Goal: Use online tool/utility: Utilize a website feature to perform a specific function

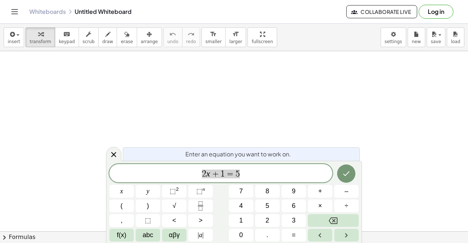
click at [296, 174] on span "2 x + 1 = 5" at bounding box center [220, 174] width 223 height 10
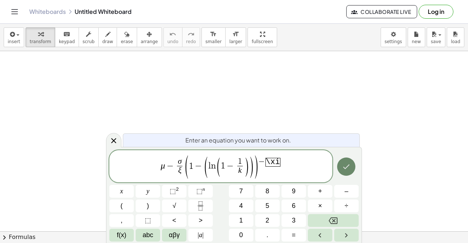
click at [342, 169] on icon "Done" at bounding box center [346, 166] width 9 height 9
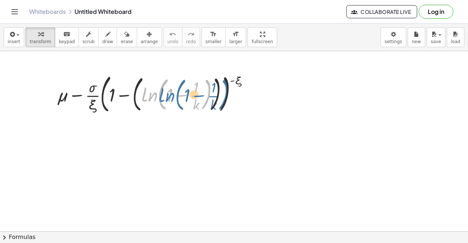
drag, startPoint x: 143, startPoint y: 92, endPoint x: 160, endPoint y: 93, distance: 16.5
click at [161, 93] on div at bounding box center [156, 93] width 205 height 45
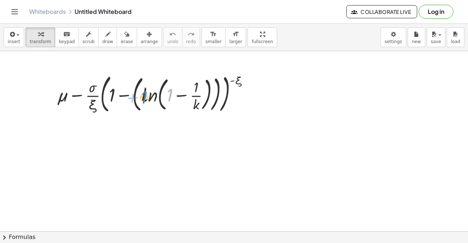
drag, startPoint x: 168, startPoint y: 96, endPoint x: 143, endPoint y: 98, distance: 25.7
click at [143, 98] on div at bounding box center [156, 93] width 205 height 45
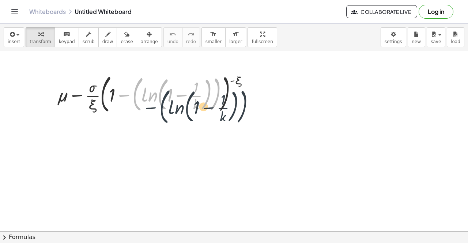
drag, startPoint x: 154, startPoint y: 108, endPoint x: 169, endPoint y: 111, distance: 14.8
click at [169, 111] on div at bounding box center [156, 93] width 205 height 45
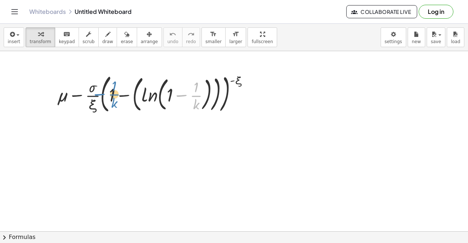
drag, startPoint x: 183, startPoint y: 96, endPoint x: 95, endPoint y: 96, distance: 88.8
click at [95, 96] on div at bounding box center [156, 93] width 205 height 45
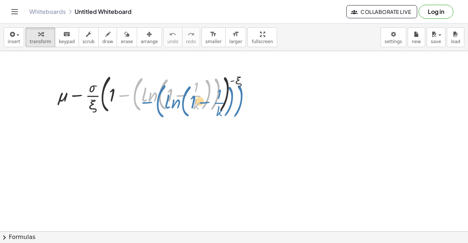
drag, startPoint x: 126, startPoint y: 95, endPoint x: 149, endPoint y: 102, distance: 24.1
click at [149, 102] on div at bounding box center [156, 93] width 205 height 45
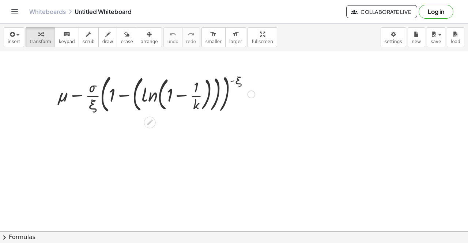
click at [184, 95] on div at bounding box center [156, 93] width 205 height 45
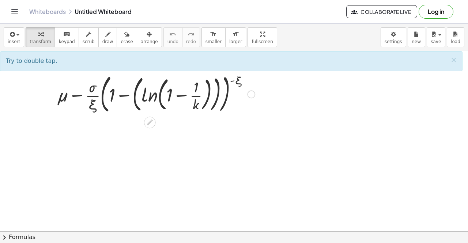
click at [184, 95] on div at bounding box center [156, 93] width 205 height 45
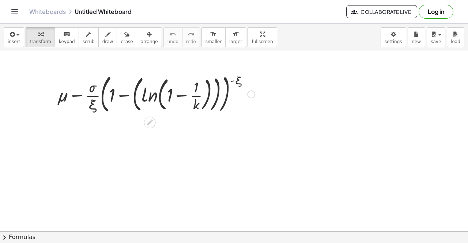
click at [184, 95] on div at bounding box center [156, 93] width 205 height 45
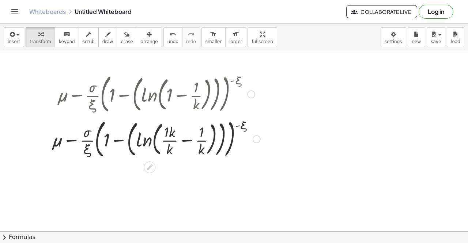
click at [186, 139] on div at bounding box center [156, 138] width 216 height 45
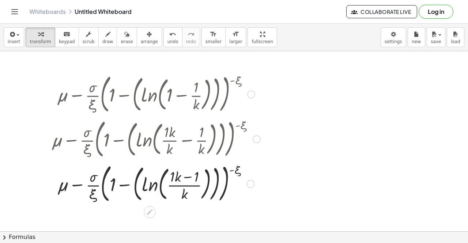
click at [187, 176] on div at bounding box center [156, 183] width 216 height 45
click at [186, 189] on div at bounding box center [156, 183] width 216 height 45
drag, startPoint x: 186, startPoint y: 192, endPoint x: 156, endPoint y: 181, distance: 31.9
click at [156, 181] on div at bounding box center [156, 183] width 216 height 45
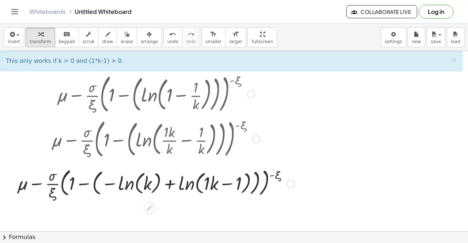
scroll to position [37, 0]
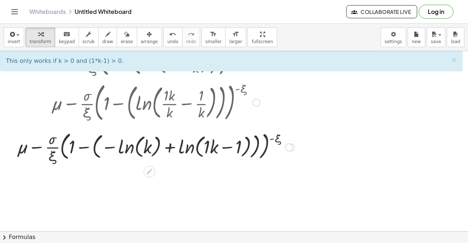
click at [132, 143] on div at bounding box center [156, 146] width 284 height 37
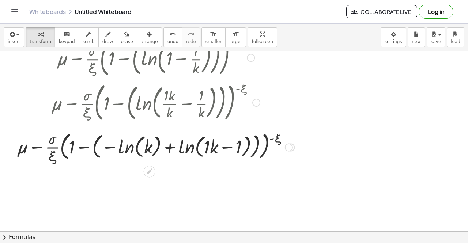
click at [203, 148] on div at bounding box center [156, 146] width 284 height 37
click at [225, 148] on div at bounding box center [156, 146] width 284 height 37
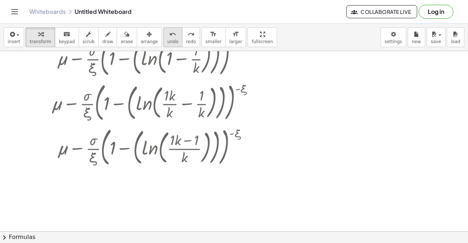
click at [163, 40] on button "undo undo" at bounding box center [172, 37] width 19 height 20
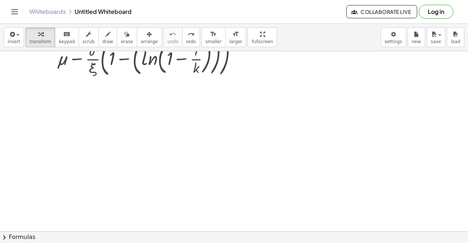
scroll to position [0, 0]
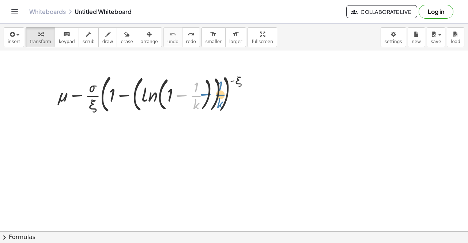
drag, startPoint x: 181, startPoint y: 96, endPoint x: 210, endPoint y: 95, distance: 29.3
click at [210, 95] on div at bounding box center [156, 93] width 205 height 45
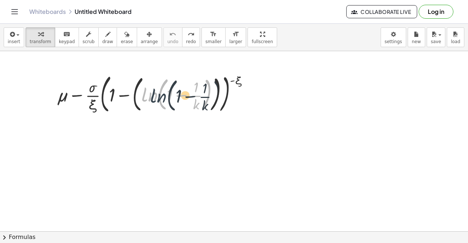
drag, startPoint x: 154, startPoint y: 98, endPoint x: 164, endPoint y: 99, distance: 11.1
click at [164, 99] on div at bounding box center [156, 93] width 205 height 45
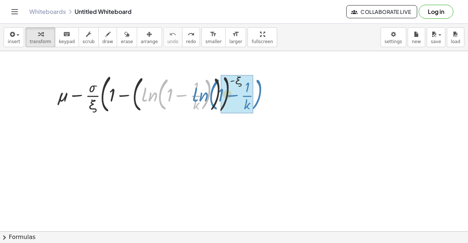
drag, startPoint x: 142, startPoint y: 95, endPoint x: 194, endPoint y: 95, distance: 52.3
click at [194, 95] on div at bounding box center [156, 93] width 205 height 45
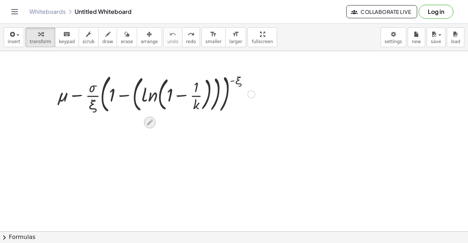
click at [154, 122] on icon at bounding box center [150, 123] width 8 height 8
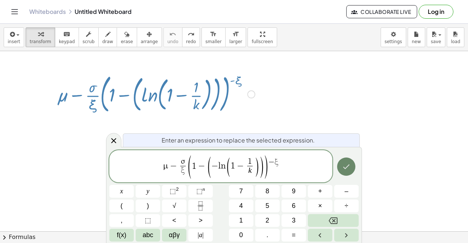
click at [346, 165] on icon "Done" at bounding box center [346, 166] width 9 height 9
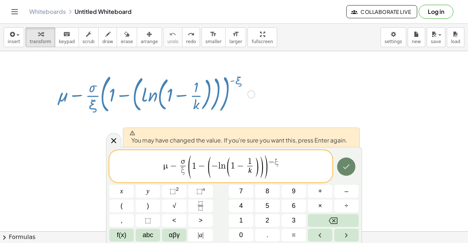
click at [345, 167] on icon "Done" at bounding box center [346, 166] width 9 height 9
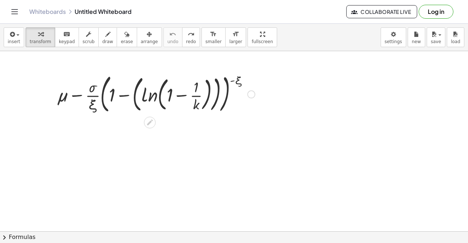
click at [252, 92] on div at bounding box center [251, 94] width 8 height 8
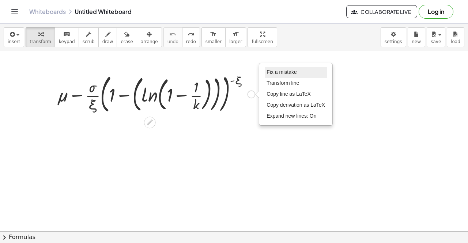
click at [273, 69] on li "Fix a mistake" at bounding box center [296, 72] width 62 height 11
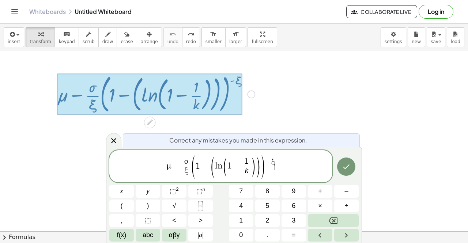
click at [214, 168] on span "(" at bounding box center [212, 166] width 5 height 23
click at [345, 169] on icon "Done" at bounding box center [346, 166] width 9 height 9
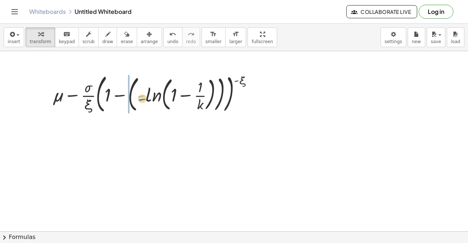
click at [143, 101] on div at bounding box center [155, 93] width 213 height 45
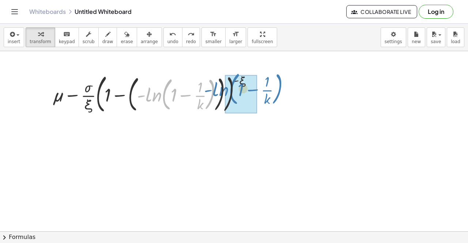
drag, startPoint x: 141, startPoint y: 95, endPoint x: 209, endPoint y: 90, distance: 68.2
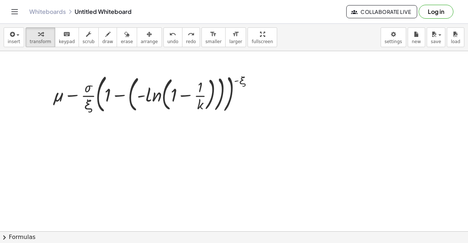
click at [185, 96] on div at bounding box center [155, 93] width 213 height 45
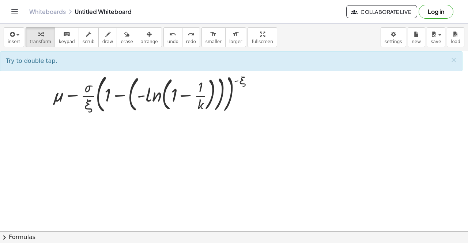
click at [186, 96] on div at bounding box center [155, 93] width 213 height 45
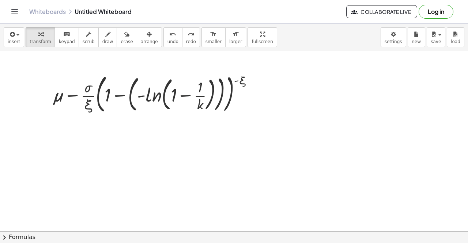
click at [186, 96] on div at bounding box center [155, 93] width 213 height 45
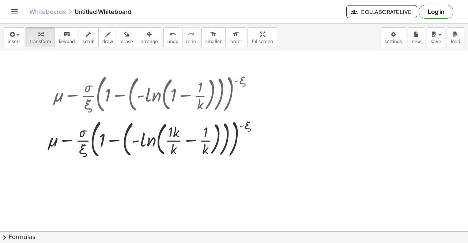
click at [192, 139] on div at bounding box center [156, 138] width 224 height 45
click at [192, 139] on div at bounding box center [155, 138] width 213 height 45
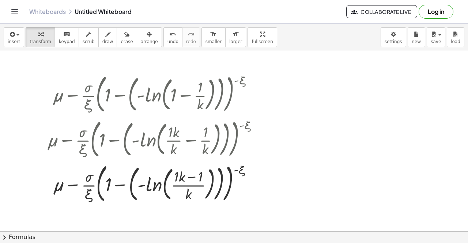
click at [144, 188] on div at bounding box center [156, 183] width 224 height 45
click at [143, 188] on div at bounding box center [156, 183] width 224 height 45
click at [143, 186] on div at bounding box center [156, 183] width 224 height 45
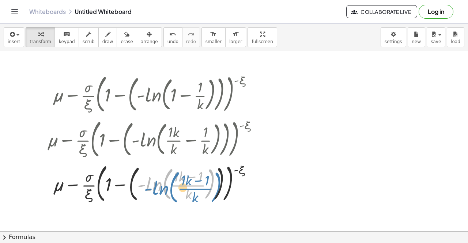
drag, startPoint x: 143, startPoint y: 186, endPoint x: 147, endPoint y: 189, distance: 5.3
click at [147, 189] on div at bounding box center [156, 183] width 224 height 45
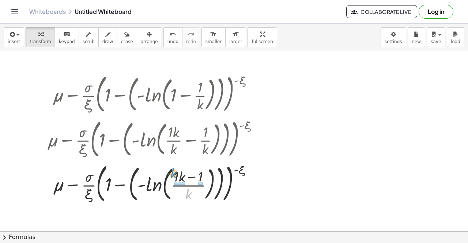
drag, startPoint x: 188, startPoint y: 194, endPoint x: 173, endPoint y: 174, distance: 25.7
click at [173, 174] on div at bounding box center [156, 183] width 224 height 45
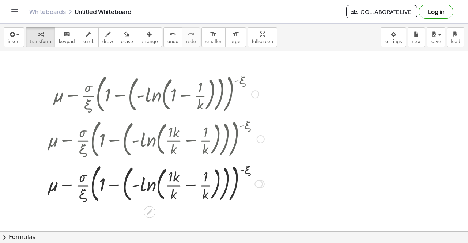
click at [189, 184] on div at bounding box center [156, 183] width 224 height 45
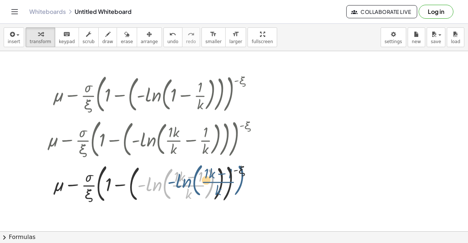
drag, startPoint x: 152, startPoint y: 185, endPoint x: 182, endPoint y: 180, distance: 30.3
click at [182, 180] on div at bounding box center [156, 183] width 224 height 45
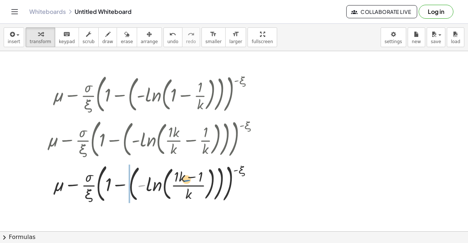
drag, startPoint x: 144, startPoint y: 186, endPoint x: 190, endPoint y: 181, distance: 46.4
click at [190, 181] on div at bounding box center [156, 183] width 224 height 45
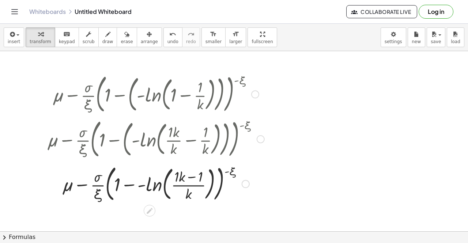
click at [137, 186] on div at bounding box center [156, 183] width 224 height 42
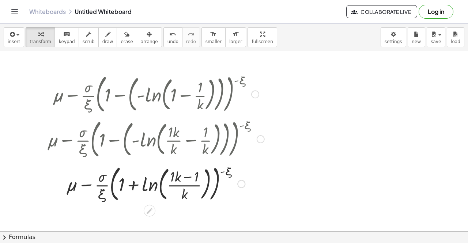
click at [178, 178] on div at bounding box center [156, 183] width 224 height 42
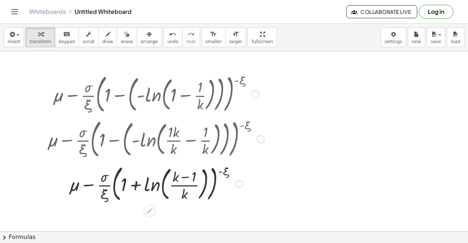
click at [178, 182] on div at bounding box center [156, 183] width 224 height 42
drag, startPoint x: 183, startPoint y: 193, endPoint x: 146, endPoint y: 185, distance: 37.9
click at [146, 185] on div at bounding box center [156, 183] width 224 height 42
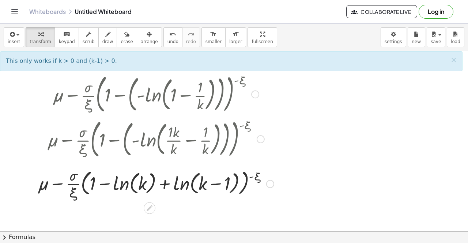
scroll to position [37, 0]
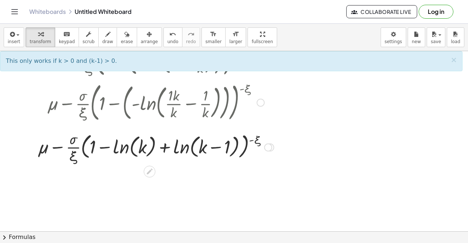
click at [215, 147] on div at bounding box center [155, 146] width 243 height 37
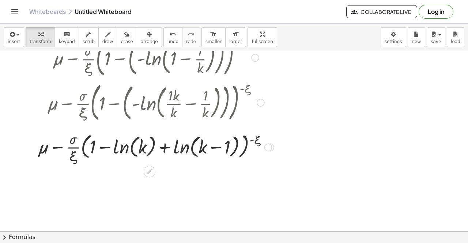
click at [101, 148] on div at bounding box center [155, 146] width 243 height 37
click at [182, 151] on div at bounding box center [155, 146] width 243 height 37
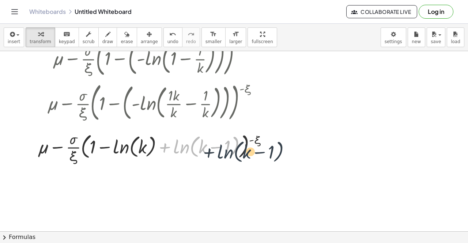
drag, startPoint x: 186, startPoint y: 149, endPoint x: 232, endPoint y: 153, distance: 46.9
click at [232, 153] on div at bounding box center [155, 146] width 243 height 37
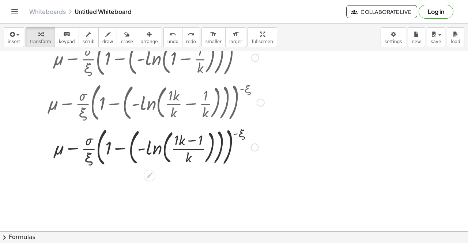
click at [191, 158] on div at bounding box center [156, 146] width 224 height 45
click at [188, 151] on div at bounding box center [156, 146] width 224 height 45
click at [189, 148] on div at bounding box center [156, 146] width 224 height 45
click at [178, 139] on div at bounding box center [156, 146] width 224 height 45
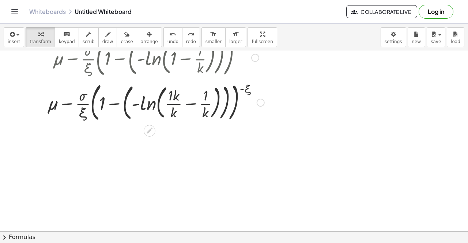
click at [175, 101] on div at bounding box center [156, 101] width 224 height 45
click at [175, 102] on div at bounding box center [156, 101] width 224 height 45
click at [175, 107] on div at bounding box center [156, 101] width 224 height 45
click at [175, 106] on div at bounding box center [156, 101] width 224 height 45
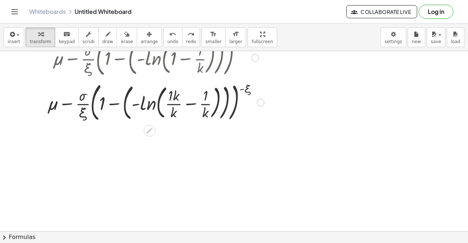
click at [175, 106] on div at bounding box center [156, 101] width 224 height 45
click at [175, 103] on div at bounding box center [156, 101] width 224 height 45
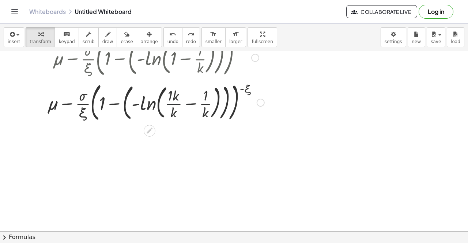
click at [175, 103] on div at bounding box center [156, 101] width 224 height 45
click at [194, 103] on div at bounding box center [156, 101] width 224 height 45
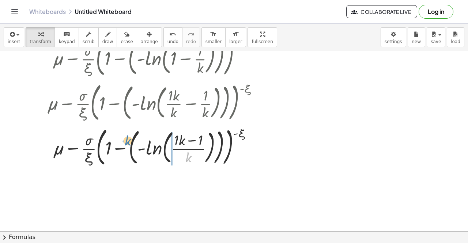
drag, startPoint x: 188, startPoint y: 157, endPoint x: 128, endPoint y: 140, distance: 62.6
click at [128, 140] on div at bounding box center [156, 146] width 224 height 45
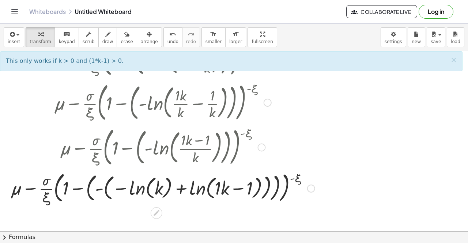
scroll to position [73, 0]
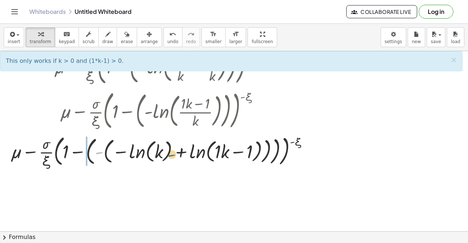
drag, startPoint x: 102, startPoint y: 154, endPoint x: 183, endPoint y: 155, distance: 81.2
click at [183, 155] on div at bounding box center [162, 151] width 311 height 37
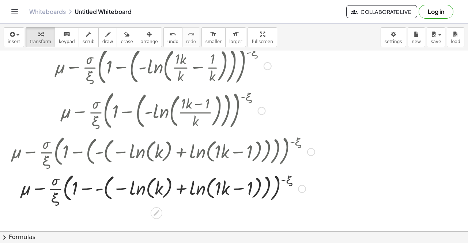
click at [90, 192] on div at bounding box center [162, 188] width 311 height 37
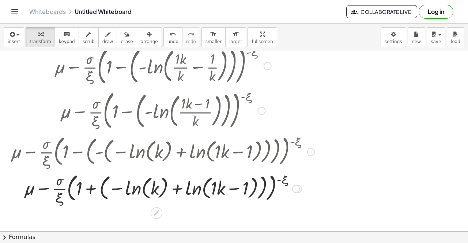
click at [115, 191] on div at bounding box center [162, 188] width 311 height 37
drag, startPoint x: 125, startPoint y: 191, endPoint x: 200, endPoint y: 188, distance: 74.6
click at [200, 188] on div at bounding box center [162, 188] width 311 height 37
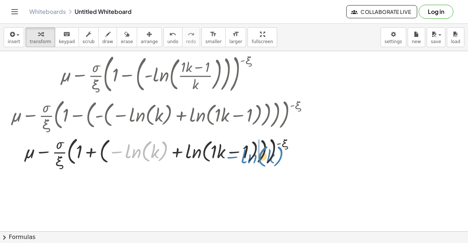
drag, startPoint x: 149, startPoint y: 151, endPoint x: 265, endPoint y: 156, distance: 115.6
click at [265, 156] on div at bounding box center [162, 151] width 311 height 37
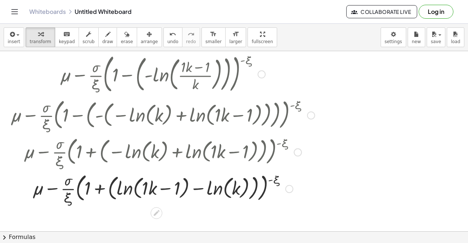
click at [163, 193] on div at bounding box center [162, 188] width 311 height 37
click at [130, 194] on div at bounding box center [162, 188] width 311 height 37
drag, startPoint x: 144, startPoint y: 185, endPoint x: 307, endPoint y: 184, distance: 163.8
click at [307, 184] on div at bounding box center [162, 188] width 311 height 37
click at [159, 50] on div "insert select one: Math Expression Function Text Youtube Video Graphing Geometr…" at bounding box center [234, 37] width 468 height 27
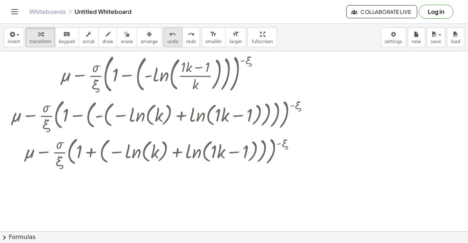
click at [163, 46] on button "undo undo" at bounding box center [172, 37] width 19 height 20
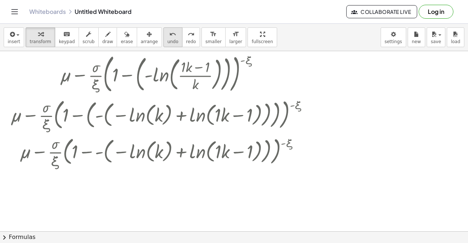
click at [163, 46] on button "undo undo" at bounding box center [172, 37] width 19 height 20
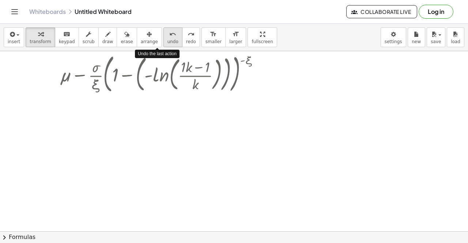
click at [163, 46] on button "undo undo" at bounding box center [172, 37] width 19 height 20
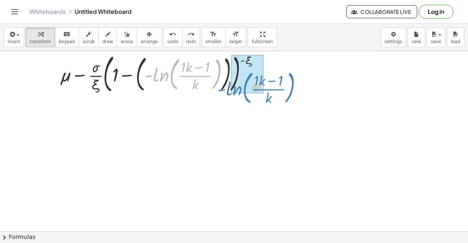
drag, startPoint x: 148, startPoint y: 76, endPoint x: 214, endPoint y: 88, distance: 67.7
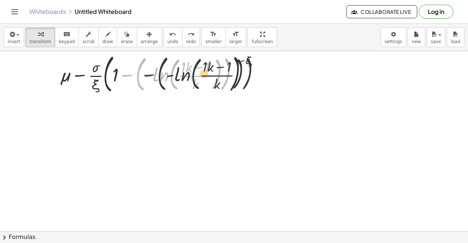
drag, startPoint x: 125, startPoint y: 77, endPoint x: 148, endPoint y: 77, distance: 22.3
click at [148, 77] on div at bounding box center [163, 73] width 224 height 45
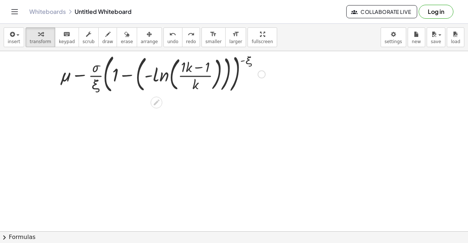
click at [145, 76] on div at bounding box center [163, 73] width 224 height 45
click at [139, 76] on div at bounding box center [163, 73] width 224 height 45
click at [139, 76] on div at bounding box center [163, 74] width 224 height 42
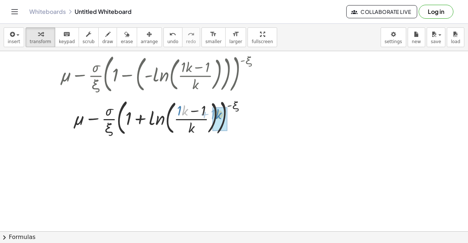
drag, startPoint x: 184, startPoint y: 110, endPoint x: 218, endPoint y: 114, distance: 33.8
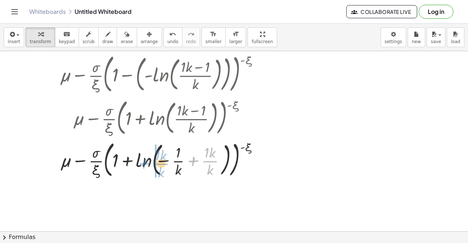
drag, startPoint x: 194, startPoint y: 160, endPoint x: 148, endPoint y: 162, distance: 46.1
click at [148, 162] on div at bounding box center [163, 159] width 224 height 42
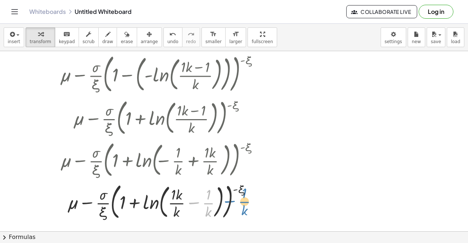
drag, startPoint x: 194, startPoint y: 202, endPoint x: 222, endPoint y: 201, distance: 27.8
click at [223, 201] on div at bounding box center [163, 201] width 224 height 42
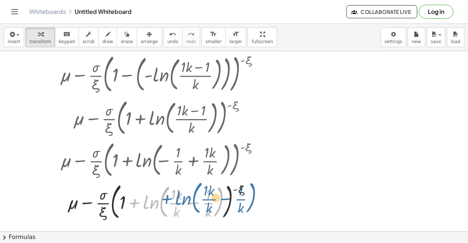
drag, startPoint x: 151, startPoint y: 204, endPoint x: 184, endPoint y: 200, distance: 32.8
click at [184, 200] on div at bounding box center [163, 201] width 224 height 42
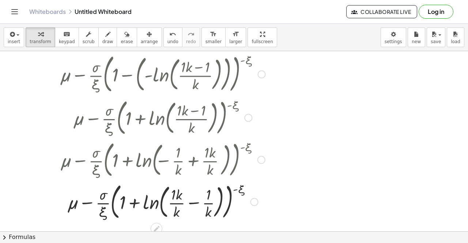
scroll to position [183, 0]
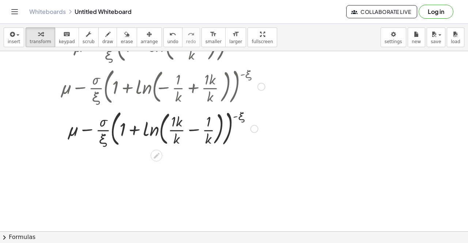
click at [193, 131] on div at bounding box center [163, 128] width 224 height 42
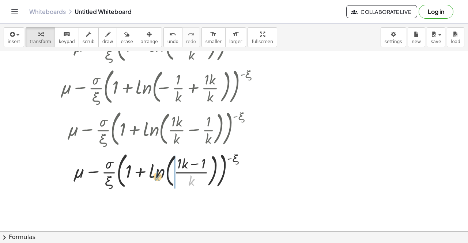
drag, startPoint x: 189, startPoint y: 180, endPoint x: 154, endPoint y: 175, distance: 35.4
click at [154, 175] on div at bounding box center [163, 170] width 224 height 42
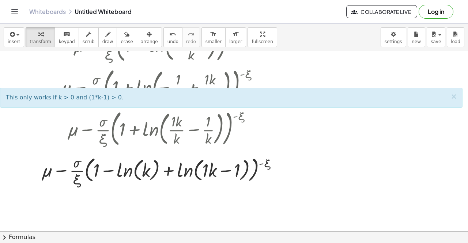
scroll to position [219, 0]
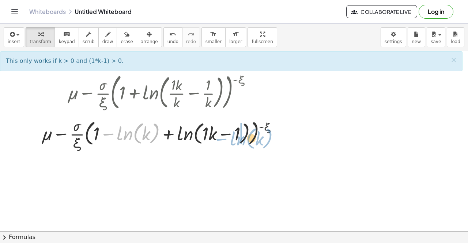
drag, startPoint x: 105, startPoint y: 136, endPoint x: 218, endPoint y: 141, distance: 112.7
click at [218, 141] on div at bounding box center [162, 133] width 249 height 37
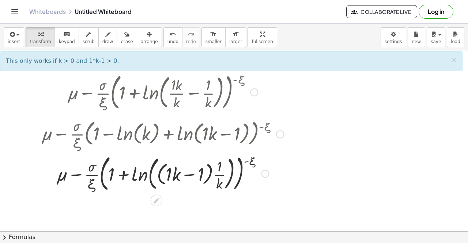
scroll to position [234, 0]
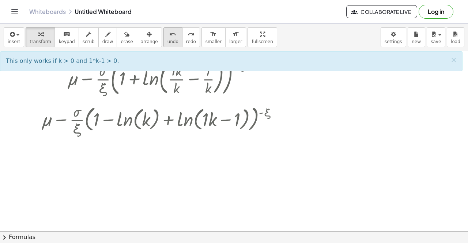
click at [167, 39] on span "undo" at bounding box center [172, 41] width 11 height 5
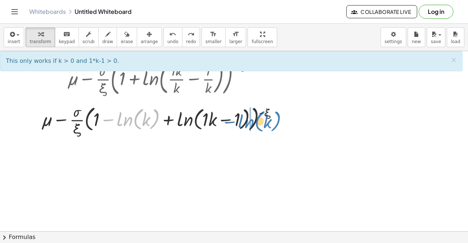
drag, startPoint x: 109, startPoint y: 118, endPoint x: 229, endPoint y: 121, distance: 120.3
click at [229, 121] on div at bounding box center [162, 119] width 249 height 37
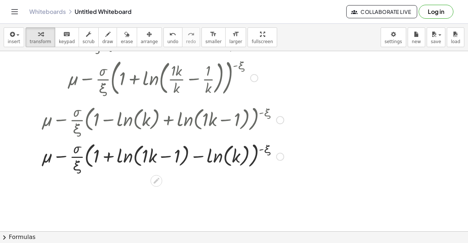
scroll to position [270, 0]
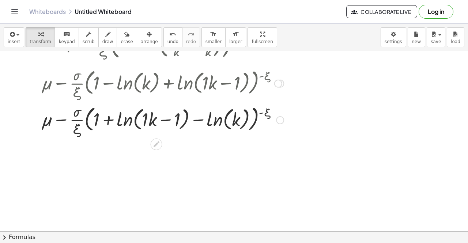
click at [198, 122] on div at bounding box center [162, 119] width 249 height 37
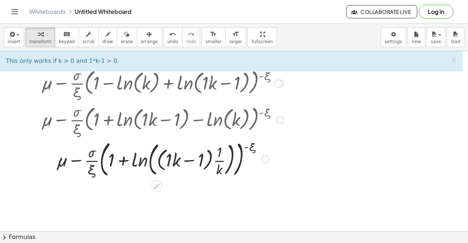
scroll to position [307, 0]
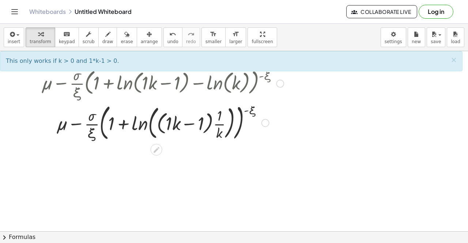
click at [195, 125] on div at bounding box center [162, 122] width 249 height 42
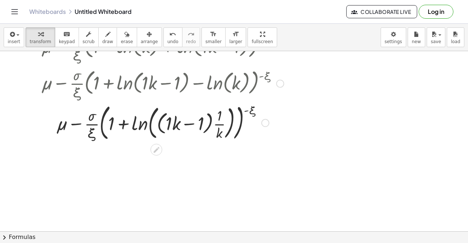
click at [155, 124] on div at bounding box center [162, 122] width 249 height 42
drag, startPoint x: 137, startPoint y: 125, endPoint x: 121, endPoint y: 125, distance: 16.4
click at [137, 125] on div at bounding box center [162, 122] width 249 height 42
click at [121, 125] on div at bounding box center [162, 122] width 249 height 42
click at [125, 125] on div at bounding box center [162, 122] width 249 height 42
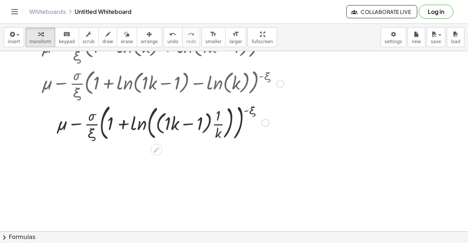
click at [125, 125] on div at bounding box center [162, 122] width 249 height 42
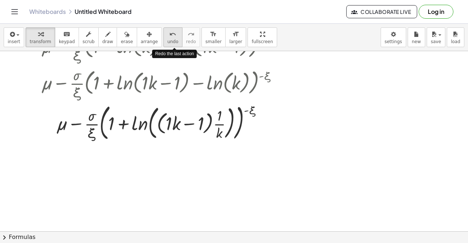
click at [165, 38] on div "undo undo redo redo" at bounding box center [181, 37] width 37 height 20
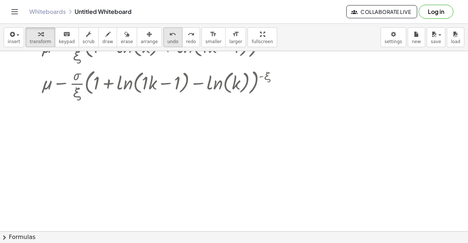
click at [163, 38] on button "undo undo" at bounding box center [172, 37] width 19 height 20
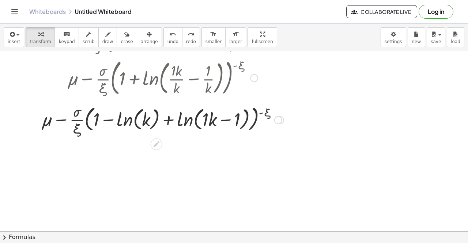
scroll to position [197, 0]
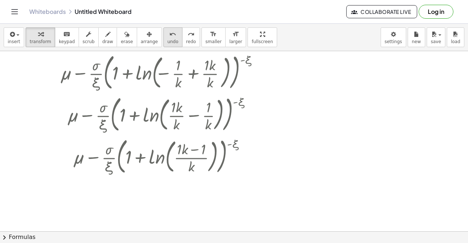
click at [169, 35] on icon "undo" at bounding box center [172, 34] width 7 height 9
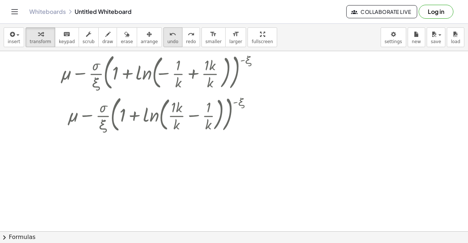
click at [169, 35] on icon "undo" at bounding box center [172, 34] width 7 height 9
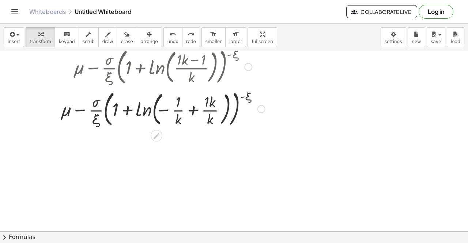
scroll to position [87, 0]
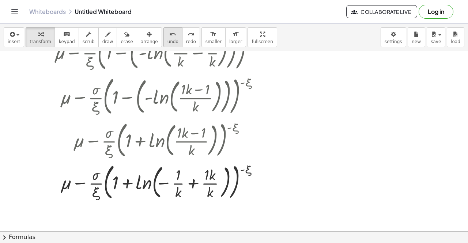
click at [169, 33] on icon "undo" at bounding box center [172, 34] width 7 height 9
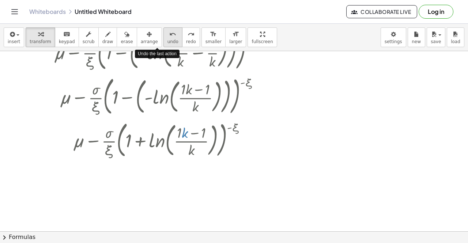
click at [169, 33] on icon "undo" at bounding box center [172, 34] width 7 height 9
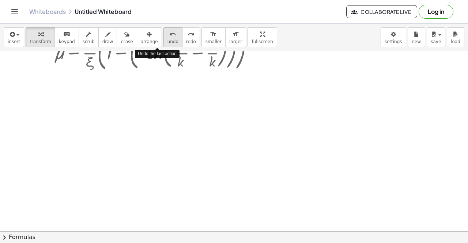
click at [169, 33] on icon "undo" at bounding box center [172, 34] width 7 height 9
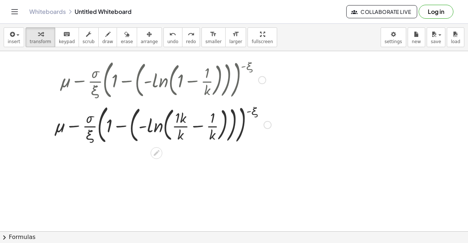
scroll to position [0, 0]
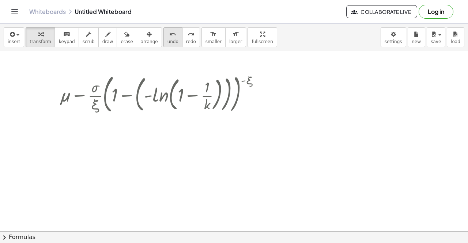
click at [167, 41] on span "undo" at bounding box center [172, 41] width 11 height 5
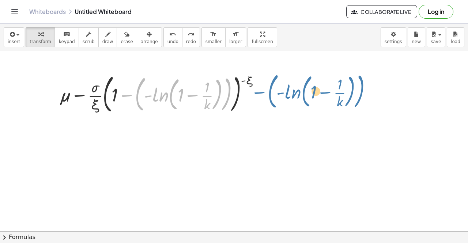
drag, startPoint x: 118, startPoint y: 96, endPoint x: 251, endPoint y: 93, distance: 132.7
click at [251, 93] on div at bounding box center [162, 93] width 213 height 45
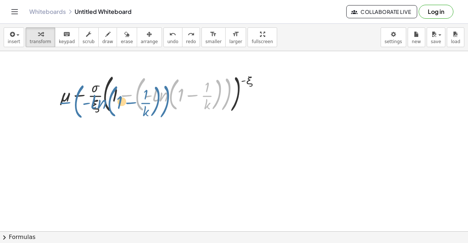
drag, startPoint x: 116, startPoint y: 101, endPoint x: 64, endPoint y: 95, distance: 51.5
click at [64, 95] on div at bounding box center [162, 93] width 213 height 45
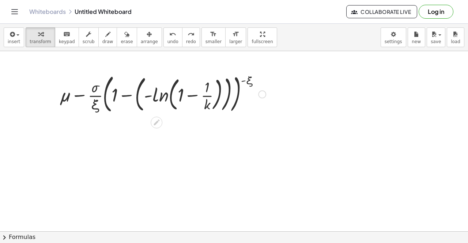
click at [75, 95] on div at bounding box center [162, 93] width 213 height 45
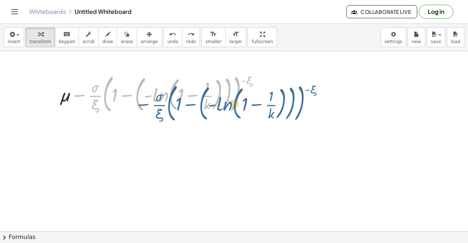
drag, startPoint x: 77, startPoint y: 96, endPoint x: 142, endPoint y: 106, distance: 65.0
click at [142, 106] on div at bounding box center [162, 93] width 213 height 45
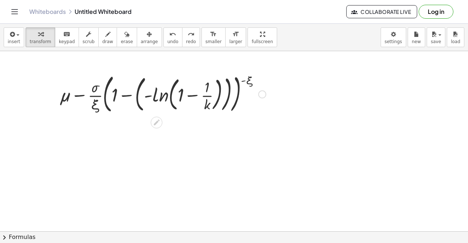
click at [77, 95] on div at bounding box center [162, 93] width 213 height 45
drag, startPoint x: 94, startPoint y: 103, endPoint x: 100, endPoint y: 106, distance: 6.4
click at [100, 106] on div at bounding box center [162, 93] width 213 height 45
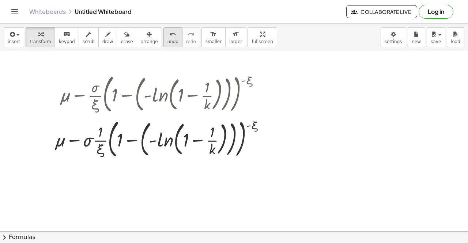
click at [164, 40] on button "undo undo" at bounding box center [172, 37] width 19 height 20
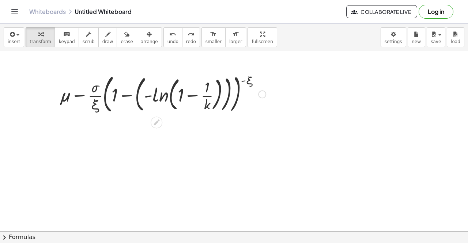
click at [264, 93] on div at bounding box center [262, 94] width 8 height 8
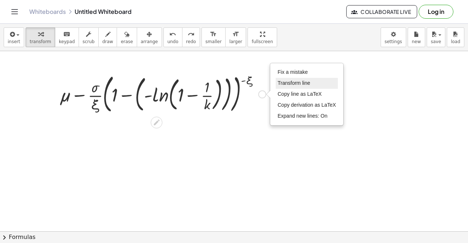
click at [293, 83] on span "Transform line" at bounding box center [293, 83] width 33 height 6
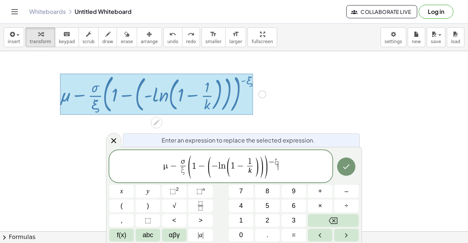
click at [306, 173] on span "μ − σ ξ ​ ( 1 − ( − l n ( 1 − 1 k ​ ) ) ) − ξ ​" at bounding box center [220, 167] width 223 height 24
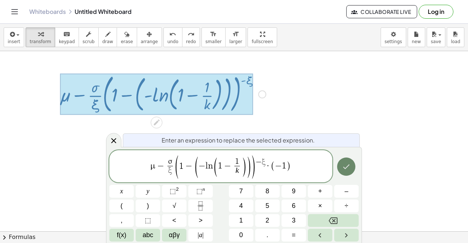
click at [348, 171] on icon "Done" at bounding box center [346, 166] width 9 height 9
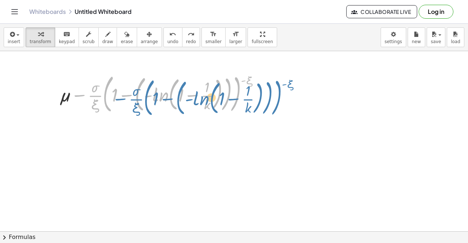
drag, startPoint x: 78, startPoint y: 96, endPoint x: 119, endPoint y: 99, distance: 41.1
click at [119, 99] on div at bounding box center [162, 93] width 213 height 45
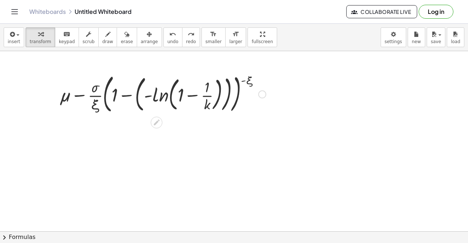
click at [75, 95] on div at bounding box center [162, 93] width 213 height 45
drag, startPoint x: 144, startPoint y: 96, endPoint x: 120, endPoint y: 102, distance: 25.0
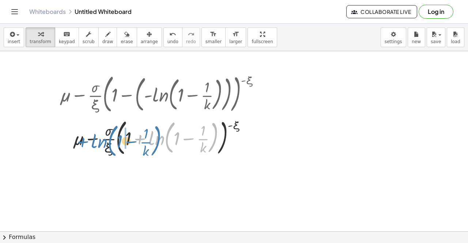
drag, startPoint x: 137, startPoint y: 139, endPoint x: 77, endPoint y: 140, distance: 60.7
click at [77, 140] on div at bounding box center [162, 137] width 213 height 42
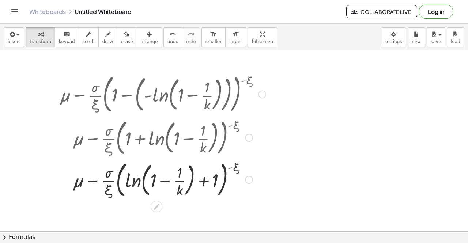
scroll to position [37, 0]
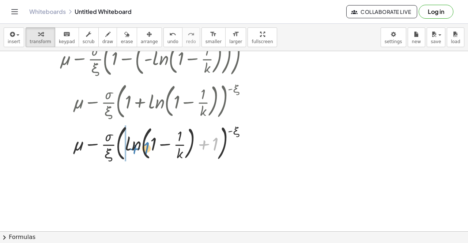
drag, startPoint x: 198, startPoint y: 142, endPoint x: 129, endPoint y: 147, distance: 68.9
click at [129, 147] on div at bounding box center [162, 142] width 213 height 42
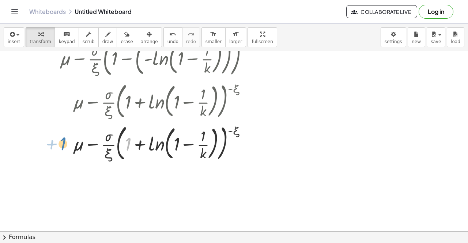
drag, startPoint x: 125, startPoint y: 144, endPoint x: 59, endPoint y: 144, distance: 65.8
click at [59, 144] on div "+ μ − · · σ · ξ · ( + 1 − ( - ln ( , + 1 − · 1 · k ) ) ) ( - ξ ) + μ − · · σ · …" at bounding box center [160, 99] width 222 height 133
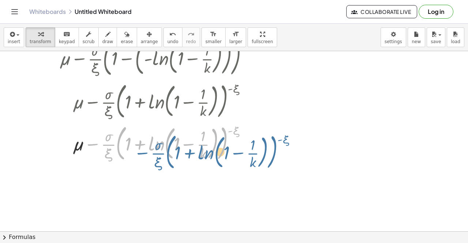
drag, startPoint x: 91, startPoint y: 144, endPoint x: 141, endPoint y: 153, distance: 50.8
click at [141, 153] on div at bounding box center [162, 142] width 213 height 42
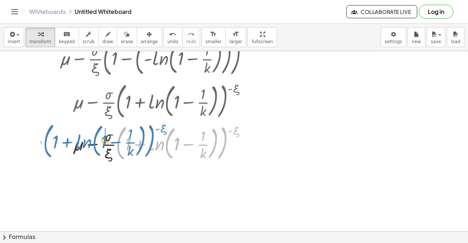
drag, startPoint x: 118, startPoint y: 146, endPoint x: 46, endPoint y: 143, distance: 72.8
click at [46, 143] on div "+ μ − · · σ · ξ · ( + 1 − ( - ln ( , + 1 − · 1 · k ) ) ) ( - ξ ) + μ − · · σ · …" at bounding box center [234, 195] width 468 height 361
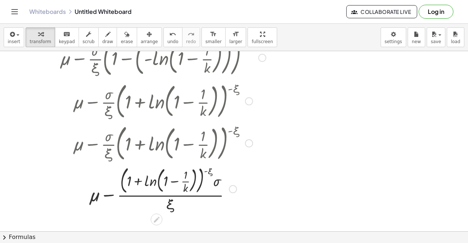
scroll to position [73, 0]
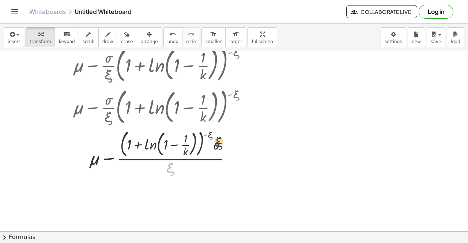
drag, startPoint x: 172, startPoint y: 166, endPoint x: 220, endPoint y: 126, distance: 62.3
click at [221, 137] on div at bounding box center [162, 151] width 213 height 49
click at [220, 124] on div at bounding box center [162, 106] width 245 height 42
click at [164, 34] on button "undo undo" at bounding box center [172, 37] width 19 height 20
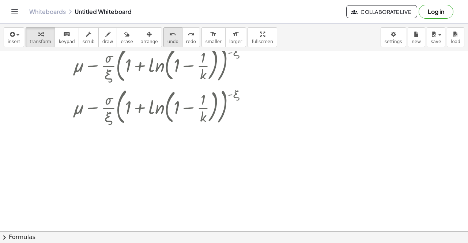
click at [164, 34] on button "undo undo" at bounding box center [172, 37] width 19 height 20
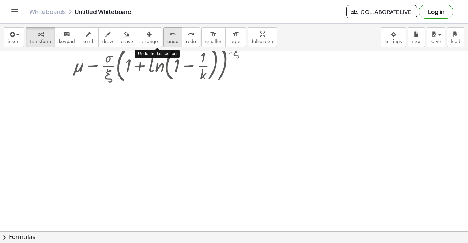
click at [164, 34] on button "undo undo" at bounding box center [172, 37] width 19 height 20
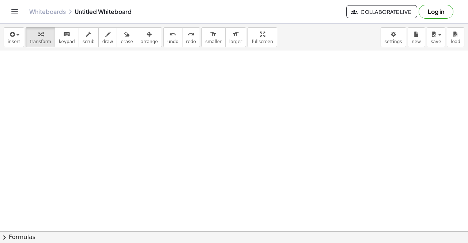
scroll to position [0, 0]
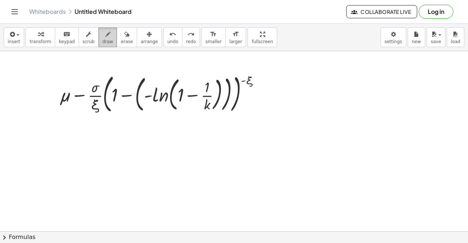
click at [105, 37] on icon "button" at bounding box center [107, 34] width 5 height 9
click at [121, 43] on button "erase" at bounding box center [127, 37] width 20 height 20
click at [38, 38] on icon "button" at bounding box center [40, 34] width 5 height 9
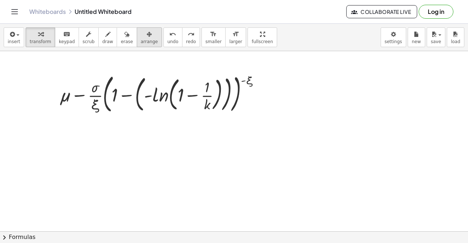
click at [141, 33] on div "button" at bounding box center [149, 34] width 17 height 9
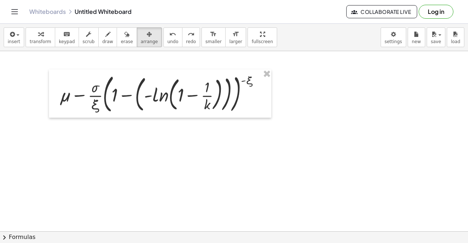
click at [43, 147] on div at bounding box center [234, 231] width 468 height 361
click at [64, 42] on span "keypad" at bounding box center [67, 41] width 16 height 5
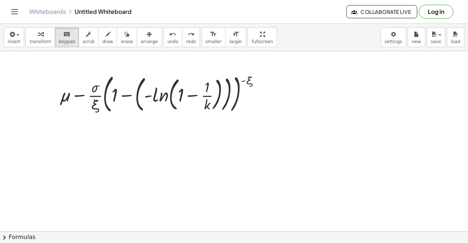
click at [77, 142] on div at bounding box center [234, 231] width 468 height 361
click at [86, 38] on icon "button" at bounding box center [88, 34] width 5 height 9
click at [67, 139] on div at bounding box center [234, 231] width 468 height 361
click at [102, 37] on div "button" at bounding box center [107, 34] width 11 height 9
click at [71, 163] on div at bounding box center [234, 231] width 468 height 361
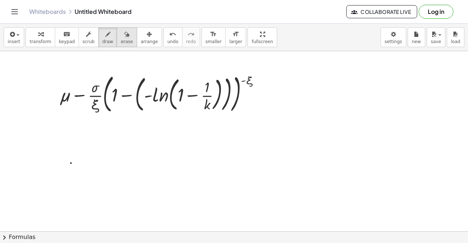
click at [121, 40] on span "erase" at bounding box center [127, 41] width 12 height 5
drag, startPoint x: 71, startPoint y: 175, endPoint x: 64, endPoint y: 164, distance: 13.2
click at [64, 165] on div at bounding box center [234, 231] width 468 height 361
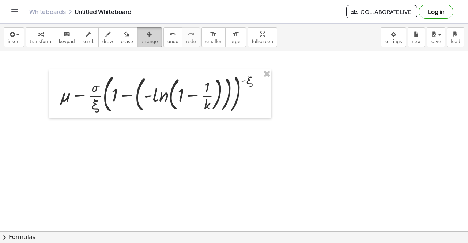
click at [137, 46] on button "arrange" at bounding box center [149, 37] width 25 height 20
click at [41, 43] on span "transform" at bounding box center [41, 41] width 22 height 5
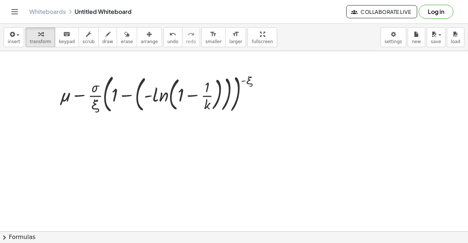
click at [58, 149] on div at bounding box center [234, 231] width 468 height 361
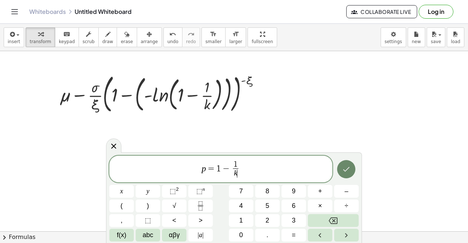
click at [350, 175] on button "Done" at bounding box center [346, 169] width 18 height 18
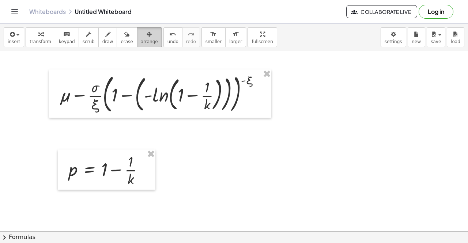
click at [144, 39] on button "arrange" at bounding box center [149, 37] width 25 height 20
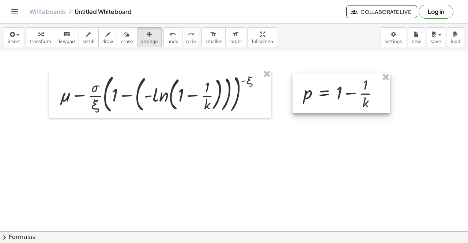
drag, startPoint x: 113, startPoint y: 171, endPoint x: 347, endPoint y: 94, distance: 246.1
click at [347, 94] on div at bounding box center [341, 93] width 98 height 40
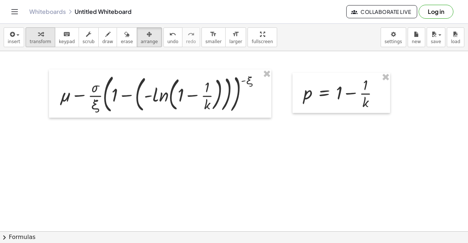
click at [38, 36] on icon "button" at bounding box center [40, 34] width 5 height 9
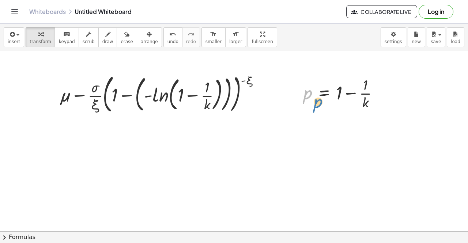
drag, startPoint x: 308, startPoint y: 96, endPoint x: 319, endPoint y: 105, distance: 13.8
click at [319, 105] on div at bounding box center [344, 93] width 88 height 37
drag, startPoint x: 351, startPoint y: 92, endPoint x: 352, endPoint y: 98, distance: 5.9
click at [352, 98] on div at bounding box center [344, 93] width 88 height 37
drag, startPoint x: 336, startPoint y: 90, endPoint x: 164, endPoint y: 95, distance: 171.1
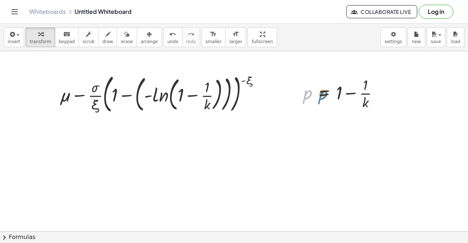
drag, startPoint x: 311, startPoint y: 99, endPoint x: 326, endPoint y: 99, distance: 15.4
click at [326, 99] on div at bounding box center [344, 93] width 88 height 37
drag, startPoint x: 324, startPoint y: 95, endPoint x: 159, endPoint y: 103, distance: 165.8
click at [159, 103] on div "+ μ − · · σ · ξ · ( + 1 − ( - ln ( , + 1 − · 1 · k ) ) ) ( - ξ ) p = + 1 − · 1 …" at bounding box center [234, 231] width 468 height 361
click at [380, 94] on div at bounding box center [381, 94] width 8 height 8
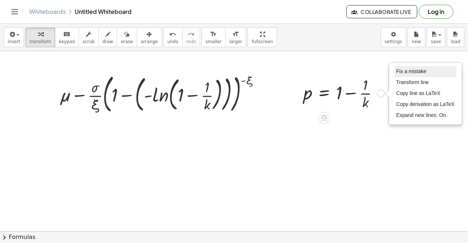
click at [407, 74] on li "Fix a mistake" at bounding box center [425, 71] width 62 height 11
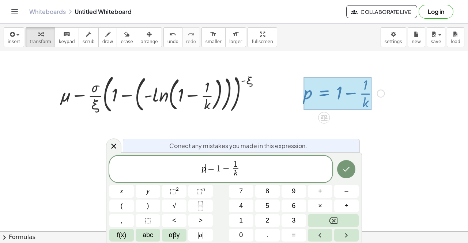
click at [211, 167] on span "=" at bounding box center [211, 168] width 11 height 9
click at [212, 168] on span "=" at bounding box center [211, 168] width 11 height 9
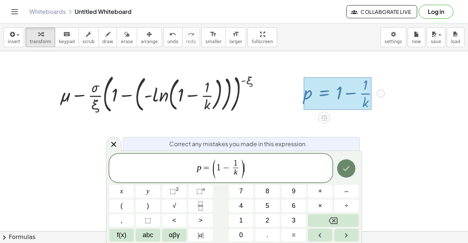
click at [350, 170] on icon "Done" at bounding box center [346, 168] width 9 height 9
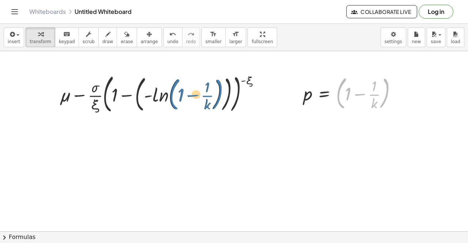
drag, startPoint x: 340, startPoint y: 89, endPoint x: 173, endPoint y: 90, distance: 166.7
click at [173, 90] on div "+ μ − · · σ · ξ · ( + 1 − ( - ln ( , + 1 − · 1 · k ) ) ) ( - ξ ) ( + 1 − · 1 · …" at bounding box center [234, 231] width 468 height 361
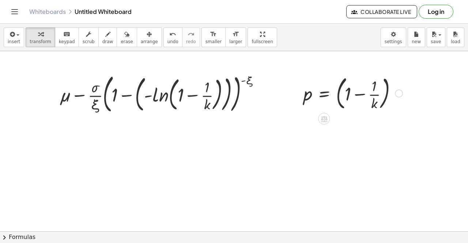
click at [363, 95] on div at bounding box center [353, 92] width 106 height 39
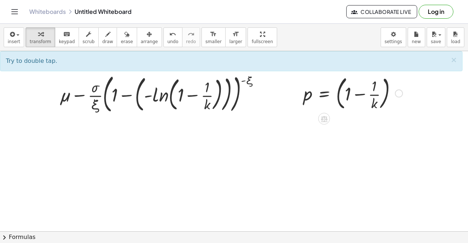
click at [365, 98] on div at bounding box center [353, 92] width 106 height 39
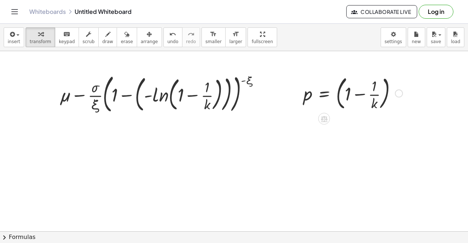
click at [358, 94] on div at bounding box center [353, 92] width 106 height 39
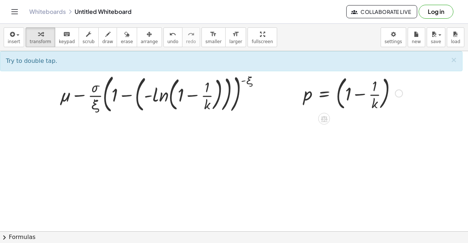
click at [358, 94] on div at bounding box center [353, 92] width 106 height 39
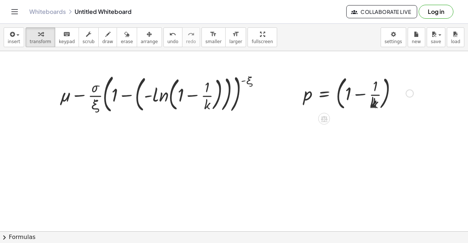
click at [358, 94] on div at bounding box center [358, 92] width 117 height 39
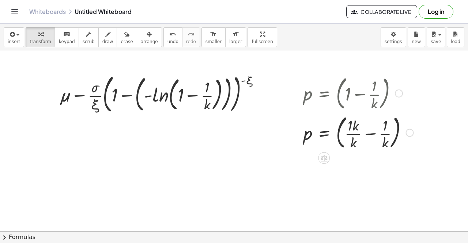
click at [371, 131] on div at bounding box center [358, 131] width 117 height 39
click at [371, 131] on div at bounding box center [353, 132] width 106 height 37
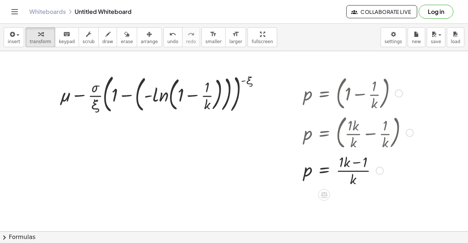
click at [352, 174] on div at bounding box center [358, 170] width 117 height 37
click at [352, 170] on div at bounding box center [358, 170] width 117 height 37
drag, startPoint x: 352, startPoint y: 179, endPoint x: 343, endPoint y: 159, distance: 22.6
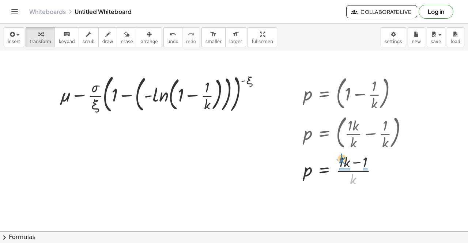
click at [343, 159] on div at bounding box center [358, 170] width 117 height 37
drag, startPoint x: 354, startPoint y: 179, endPoint x: 308, endPoint y: 173, distance: 45.9
click at [308, 173] on div at bounding box center [352, 170] width 105 height 37
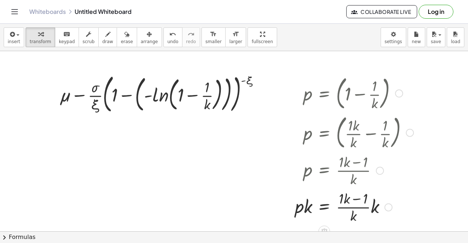
scroll to position [73, 0]
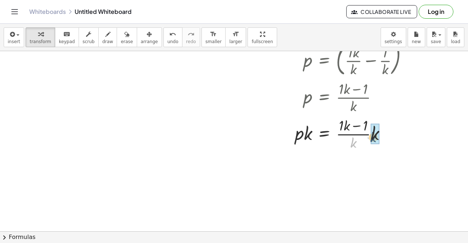
drag, startPoint x: 355, startPoint y: 141, endPoint x: 375, endPoint y: 135, distance: 20.8
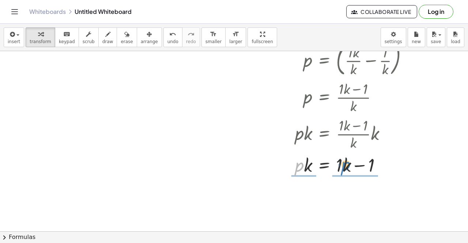
drag, startPoint x: 301, startPoint y: 169, endPoint x: 348, endPoint y: 169, distance: 46.8
click at [348, 169] on div at bounding box center [354, 164] width 126 height 25
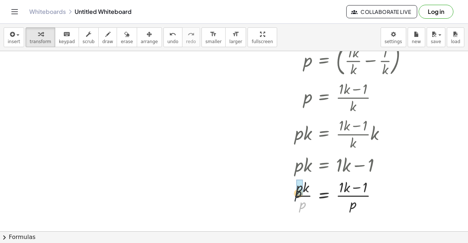
drag, startPoint x: 300, startPoint y: 209, endPoint x: 295, endPoint y: 196, distance: 13.5
click at [295, 196] on div at bounding box center [352, 195] width 127 height 37
click at [347, 195] on div at bounding box center [354, 195] width 126 height 37
drag, startPoint x: 352, startPoint y: 207, endPoint x: 361, endPoint y: 190, distance: 19.0
click at [361, 190] on div at bounding box center [354, 195] width 126 height 37
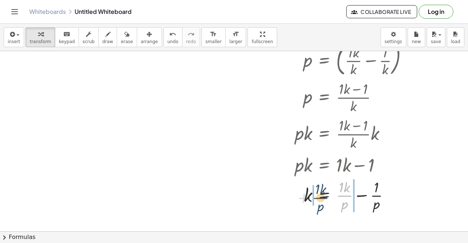
drag, startPoint x: 344, startPoint y: 194, endPoint x: 319, endPoint y: 196, distance: 25.0
click at [319, 196] on div at bounding box center [354, 195] width 126 height 37
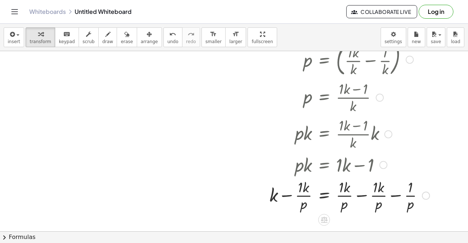
scroll to position [0, 0]
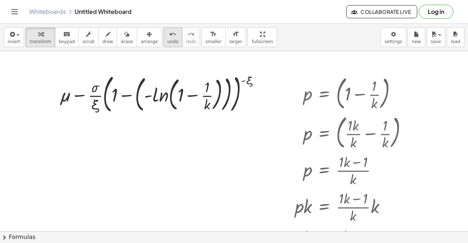
click at [167, 39] on span "undo" at bounding box center [172, 41] width 11 height 5
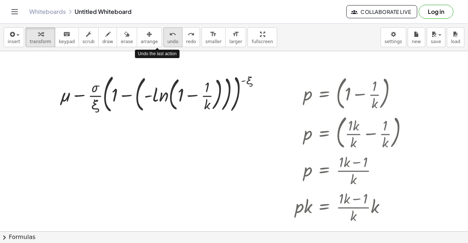
click at [167, 39] on span "undo" at bounding box center [172, 41] width 11 height 5
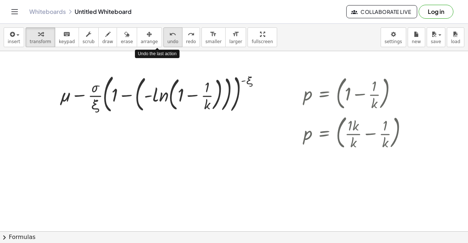
click at [167, 39] on span "undo" at bounding box center [172, 41] width 11 height 5
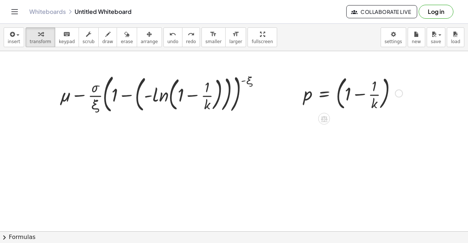
click at [339, 94] on div at bounding box center [353, 92] width 106 height 39
click at [339, 94] on div at bounding box center [344, 93] width 88 height 37
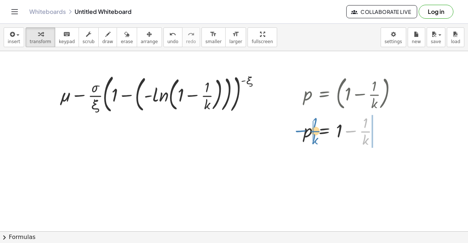
drag, startPoint x: 367, startPoint y: 132, endPoint x: 317, endPoint y: 132, distance: 50.4
click at [317, 132] on div at bounding box center [353, 130] width 106 height 37
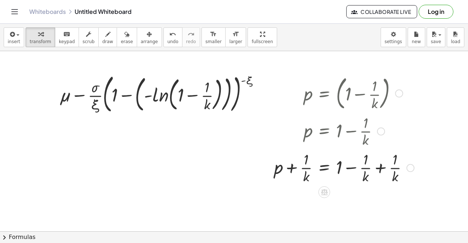
click at [352, 167] on div at bounding box center [343, 167] width 147 height 37
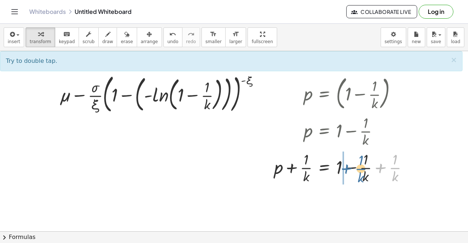
drag, startPoint x: 380, startPoint y: 167, endPoint x: 344, endPoint y: 168, distance: 36.2
click at [344, 168] on div at bounding box center [343, 167] width 147 height 37
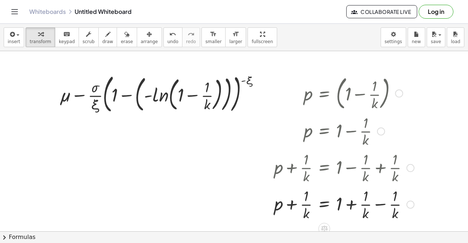
click at [378, 202] on div at bounding box center [343, 204] width 147 height 37
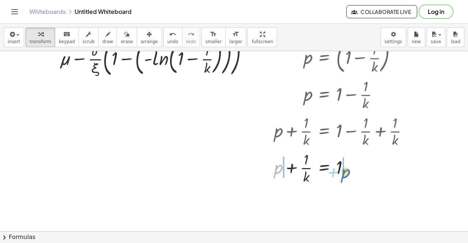
drag, startPoint x: 277, startPoint y: 170, endPoint x: 344, endPoint y: 174, distance: 67.8
click at [344, 174] on div at bounding box center [343, 167] width 147 height 37
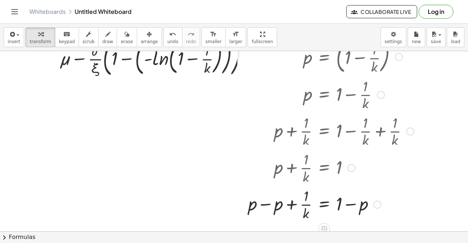
click at [262, 202] on div at bounding box center [331, 204] width 173 height 37
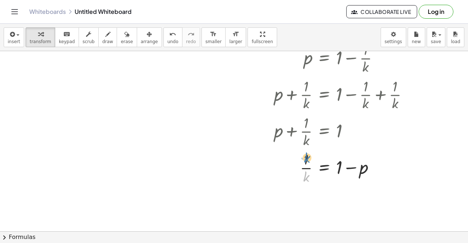
drag, startPoint x: 304, startPoint y: 178, endPoint x: 306, endPoint y: 160, distance: 18.7
click at [306, 160] on div at bounding box center [343, 167] width 147 height 37
click at [326, 170] on div at bounding box center [343, 167] width 147 height 37
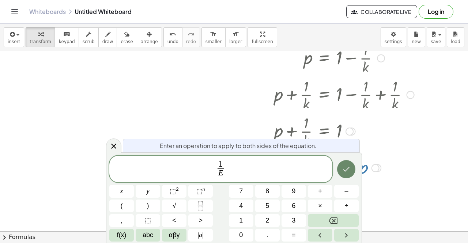
click at [344, 171] on icon "Done" at bounding box center [346, 169] width 9 height 9
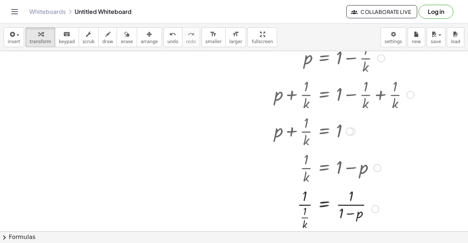
scroll to position [110, 0]
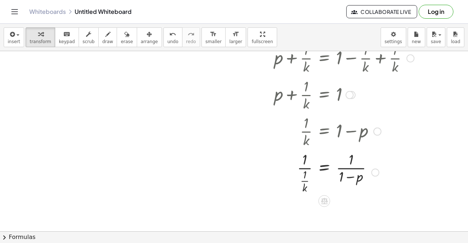
click at [304, 169] on div at bounding box center [343, 171] width 147 height 45
drag, startPoint x: 305, startPoint y: 182, endPoint x: 306, endPoint y: 164, distance: 18.7
click at [306, 164] on div at bounding box center [343, 171] width 147 height 45
click at [304, 173] on div at bounding box center [343, 172] width 147 height 37
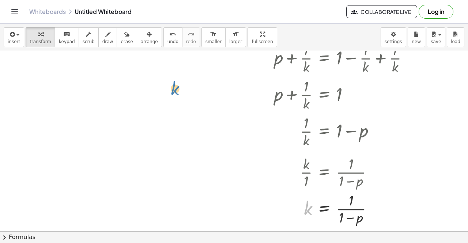
scroll to position [0, 0]
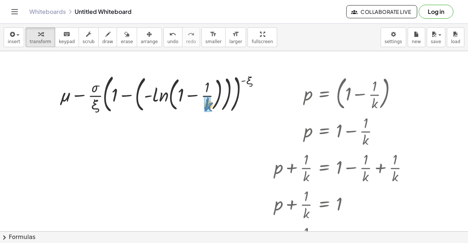
drag, startPoint x: 308, startPoint y: 207, endPoint x: 209, endPoint y: -4, distance: 233.2
click at [209, 0] on html "Graspable Math Activities Whiteboards Classes v1.28.3 | Privacy policy © 2025 |…" at bounding box center [234, 121] width 468 height 243
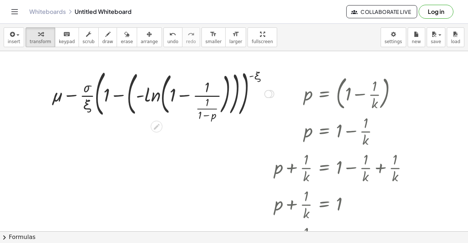
click at [207, 97] on div at bounding box center [162, 94] width 229 height 54
drag, startPoint x: 206, startPoint y: 107, endPoint x: 202, endPoint y: 82, distance: 25.1
click at [202, 82] on div at bounding box center [162, 94] width 229 height 54
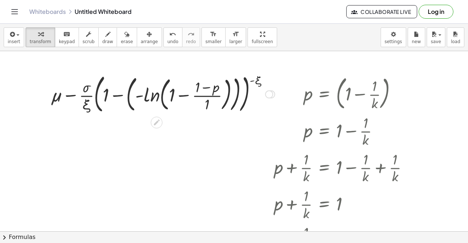
click at [186, 97] on div at bounding box center [163, 93] width 231 height 45
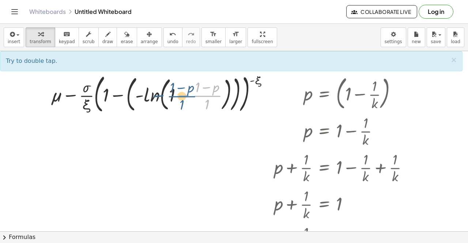
drag, startPoint x: 201, startPoint y: 95, endPoint x: 176, endPoint y: 96, distance: 25.2
click at [176, 96] on div at bounding box center [163, 93] width 231 height 45
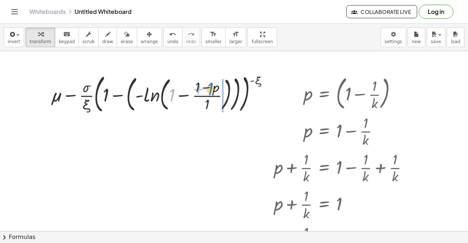
drag, startPoint x: 173, startPoint y: 96, endPoint x: 212, endPoint y: 90, distance: 38.9
click at [212, 90] on div at bounding box center [163, 93] width 231 height 45
click at [209, 98] on div at bounding box center [163, 93] width 231 height 45
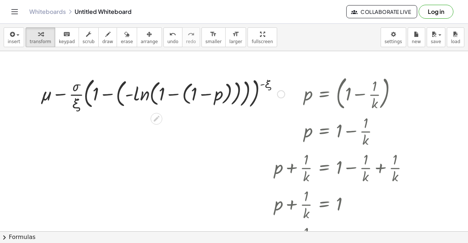
click at [177, 95] on div at bounding box center [162, 93] width 251 height 37
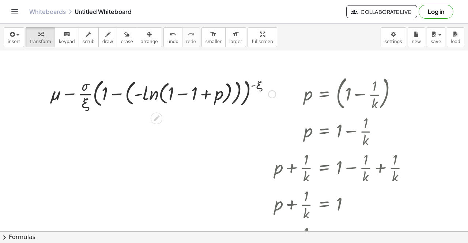
click at [186, 95] on div at bounding box center [162, 93] width 233 height 37
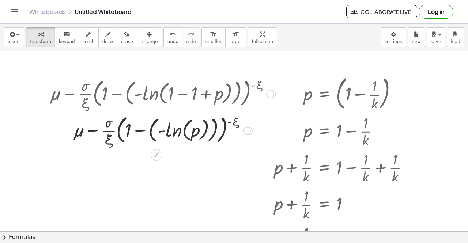
click at [183, 133] on div at bounding box center [162, 130] width 233 height 37
click at [175, 134] on div at bounding box center [162, 130] width 233 height 37
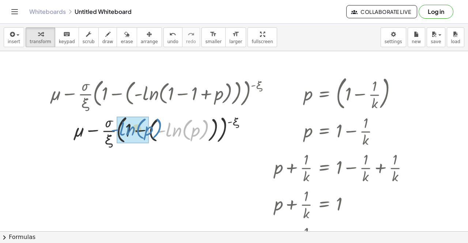
drag, startPoint x: 168, startPoint y: 133, endPoint x: 121, endPoint y: 132, distance: 47.2
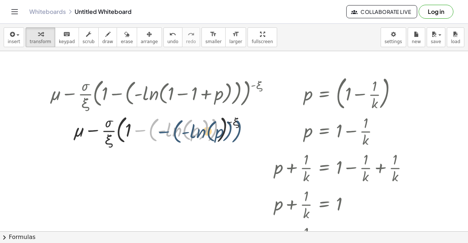
drag, startPoint x: 139, startPoint y: 133, endPoint x: 163, endPoint y: 134, distance: 24.2
click at [163, 134] on div at bounding box center [162, 130] width 233 height 37
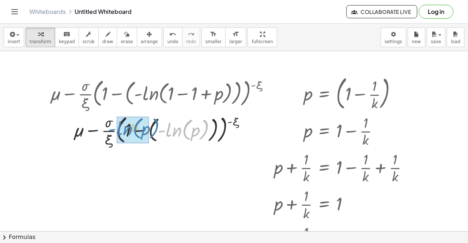
drag, startPoint x: 167, startPoint y: 133, endPoint x: 116, endPoint y: 131, distance: 50.8
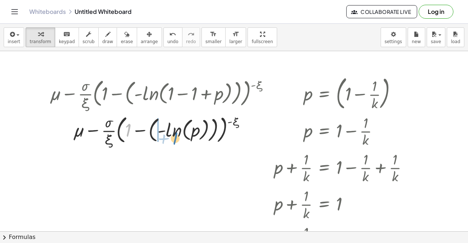
drag, startPoint x: 129, startPoint y: 130, endPoint x: 178, endPoint y: 137, distance: 49.5
click at [178, 137] on div at bounding box center [162, 130] width 233 height 37
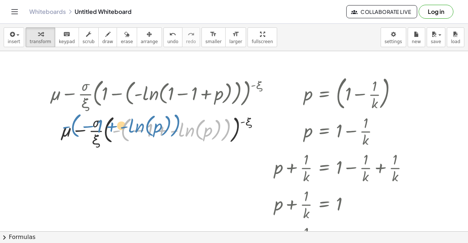
drag, startPoint x: 117, startPoint y: 131, endPoint x: 66, endPoint y: 126, distance: 51.8
click at [66, 126] on div at bounding box center [162, 130] width 233 height 37
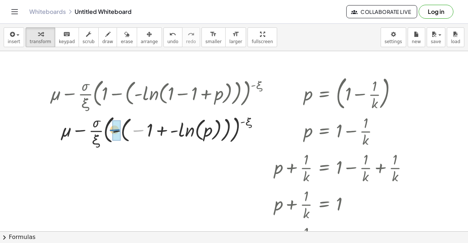
drag, startPoint x: 138, startPoint y: 130, endPoint x: 116, endPoint y: 130, distance: 22.7
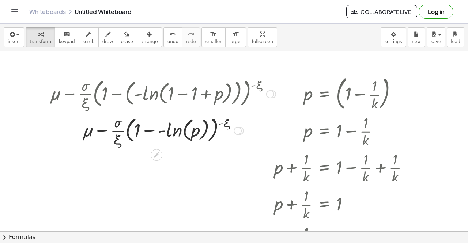
click at [159, 131] on div at bounding box center [162, 130] width 233 height 37
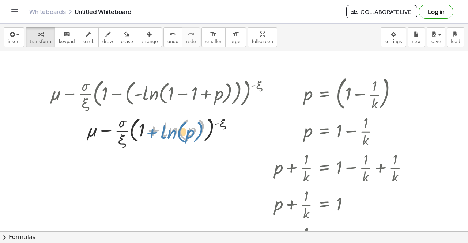
click at [152, 135] on div at bounding box center [162, 130] width 233 height 37
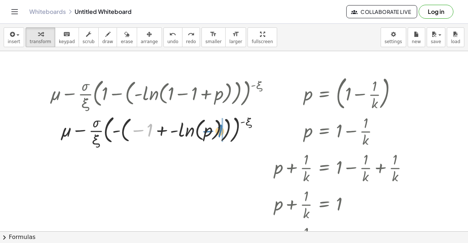
drag, startPoint x: 145, startPoint y: 133, endPoint x: 215, endPoint y: 133, distance: 70.2
click at [215, 133] on div at bounding box center [162, 130] width 276 height 37
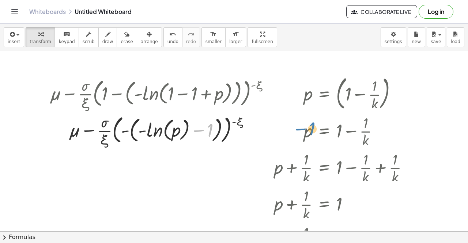
drag, startPoint x: 200, startPoint y: 132, endPoint x: 303, endPoint y: 130, distance: 103.1
click at [303, 130] on div "+ μ − · · σ · ξ · ( + 1 − ( - ln ( , + 1 − · 1 · k ) ) ) ( - ξ ) + μ − · · σ · …" at bounding box center [234, 231] width 468 height 361
